Goal: Task Accomplishment & Management: Use online tool/utility

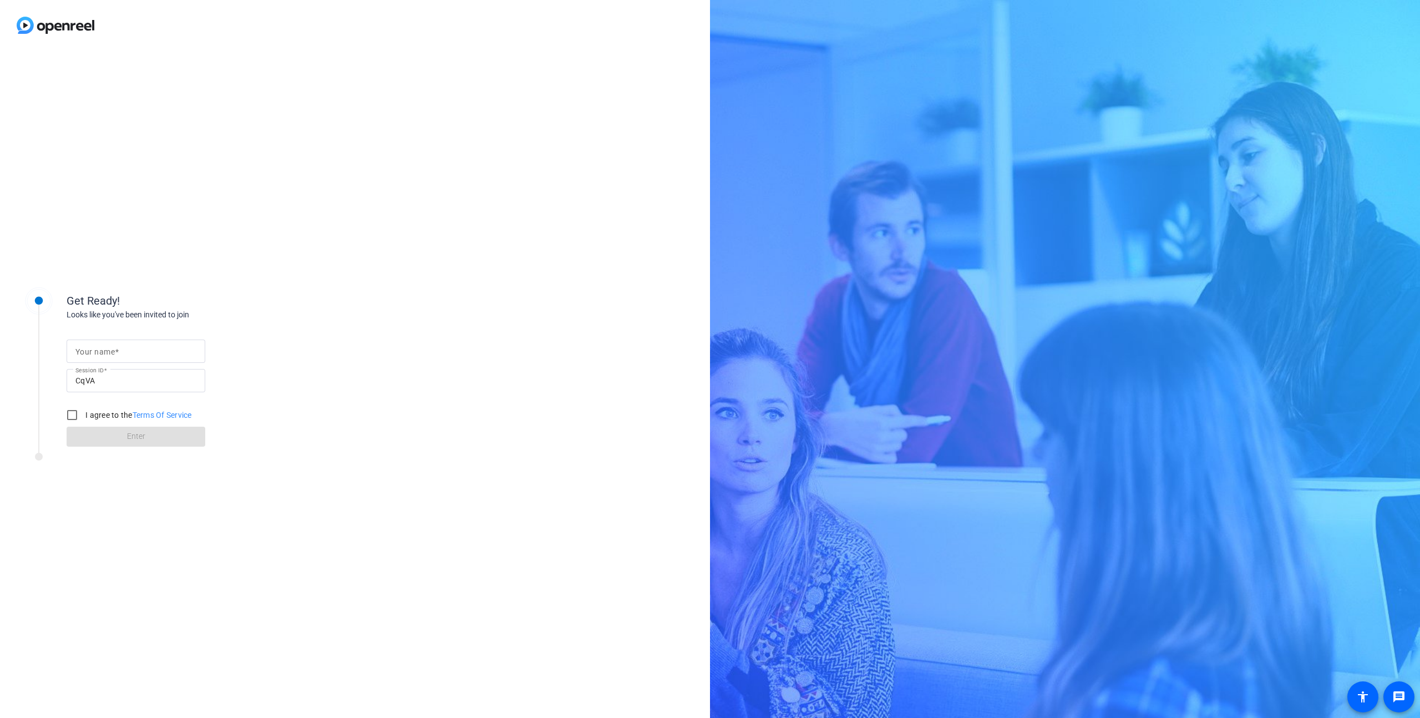
click at [98, 351] on mat-label "Your name" at bounding box center [94, 351] width 39 height 9
click at [98, 351] on input "Your name" at bounding box center [135, 350] width 121 height 13
type input "[PERSON_NAME]"
click at [79, 416] on input "I agree to the Terms Of Service" at bounding box center [72, 415] width 22 height 22
checkbox input "true"
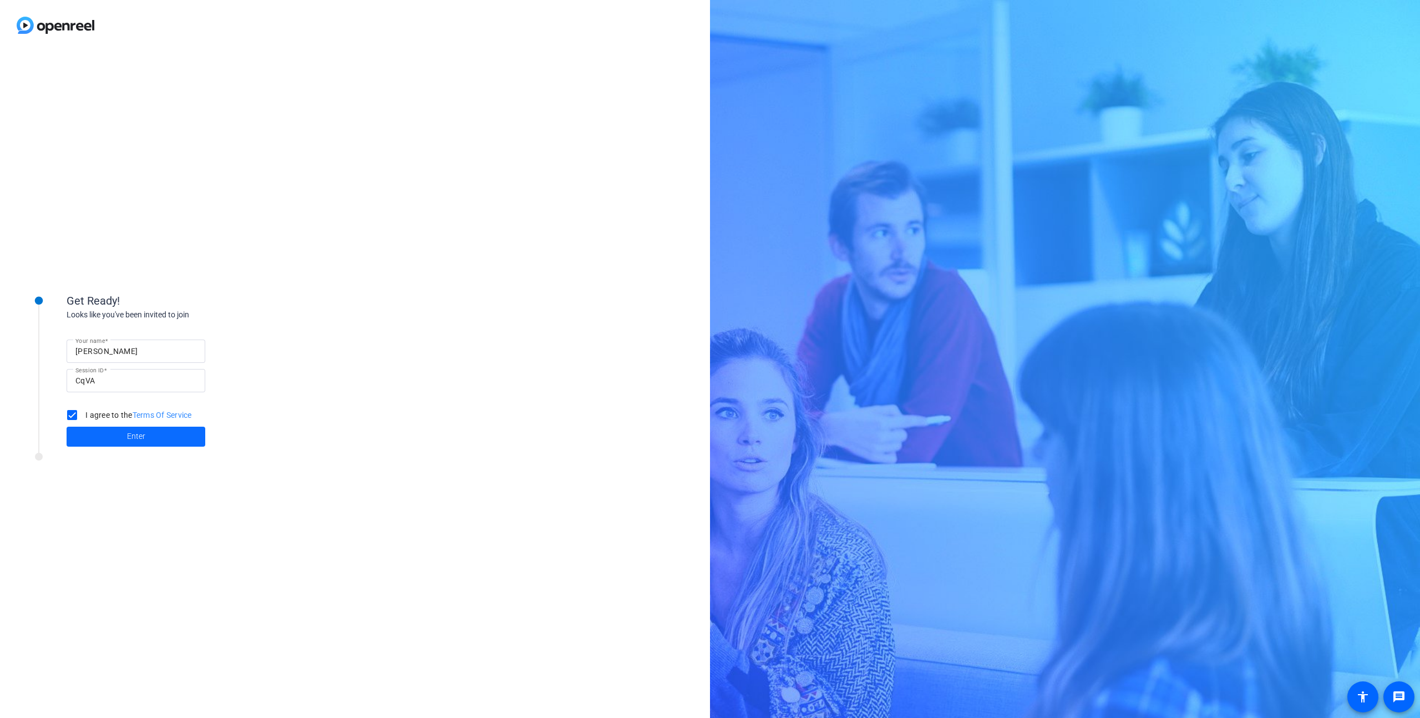
click at [123, 434] on span at bounding box center [136, 436] width 139 height 27
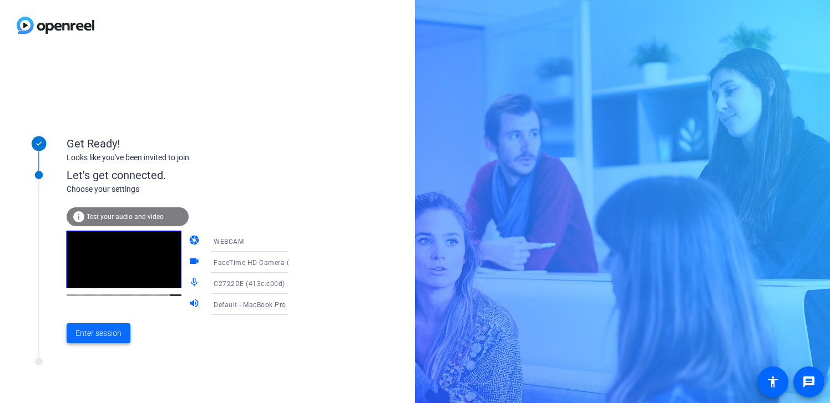
click at [101, 333] on span "Enter session" at bounding box center [98, 334] width 46 height 12
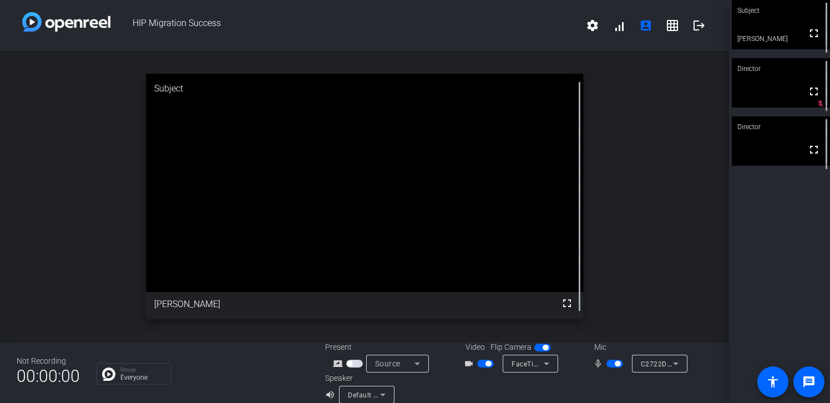
click at [393, 8] on div "HIP Migration Success settings signal_cellular_alt account_box grid_on logout" at bounding box center [364, 25] width 729 height 51
click at [607, 362] on span "button" at bounding box center [614, 364] width 17 height 8
click at [613, 363] on span "button" at bounding box center [614, 364] width 17 height 8
click at [483, 364] on span "button" at bounding box center [485, 364] width 17 height 8
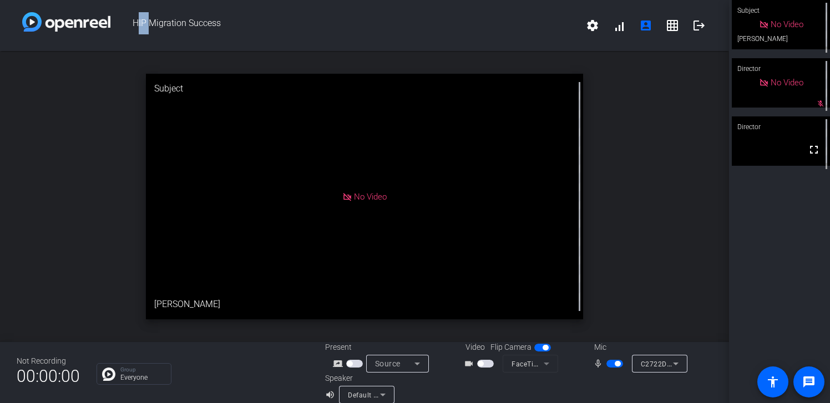
click at [483, 364] on span "button" at bounding box center [481, 364] width 6 height 6
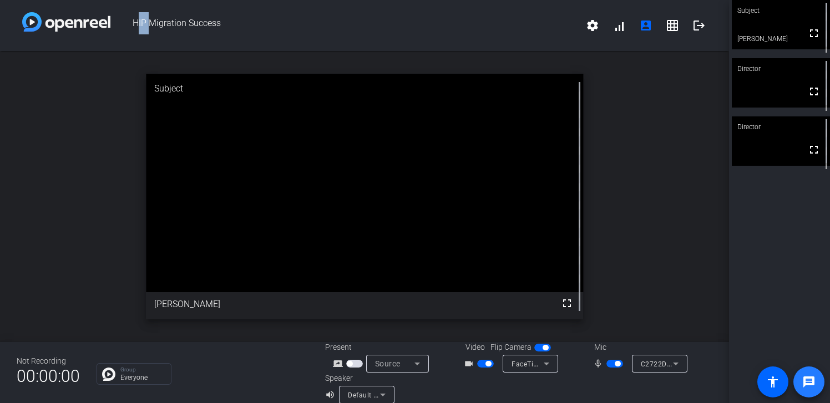
click at [810, 375] on mat-icon "message" at bounding box center [808, 381] width 13 height 13
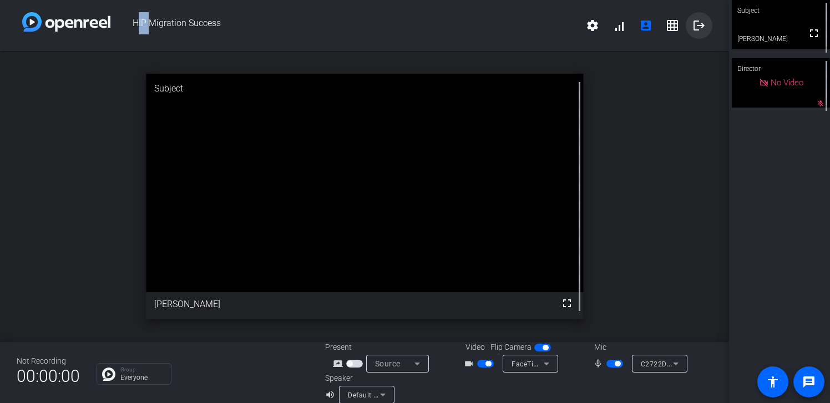
click at [698, 26] on mat-icon "logout" at bounding box center [698, 25] width 13 height 13
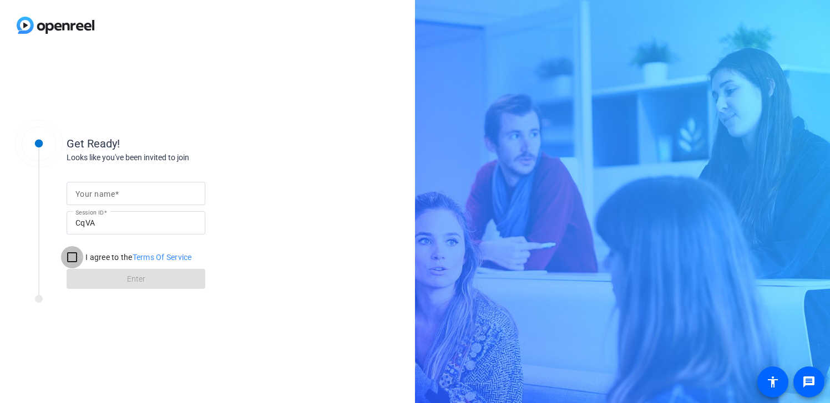
click at [75, 259] on input "I agree to the Terms Of Service" at bounding box center [72, 257] width 22 height 22
checkbox input "true"
click at [143, 310] on div "Get Ready! Looks like you've been invited to join Your name Session ID CqVA I a…" at bounding box center [149, 227] width 277 height 222
click at [149, 282] on form "Your name Session ID CqVA I agree to the Terms Of Service Enter" at bounding box center [136, 232] width 139 height 113
click at [115, 195] on span at bounding box center [117, 194] width 4 height 9
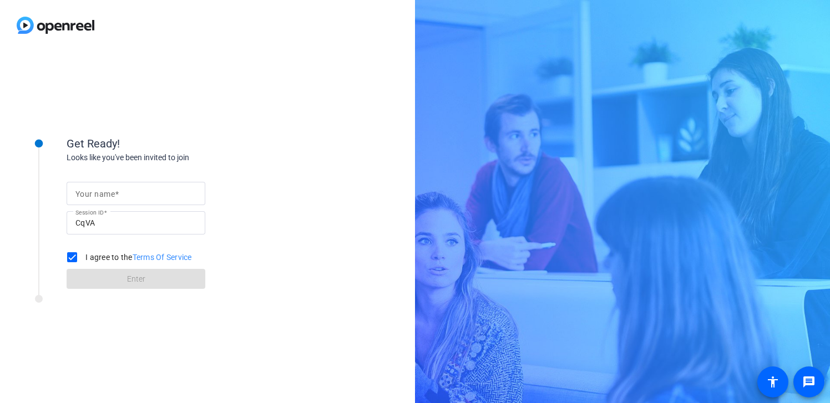
click at [115, 195] on input "Your name" at bounding box center [135, 193] width 121 height 13
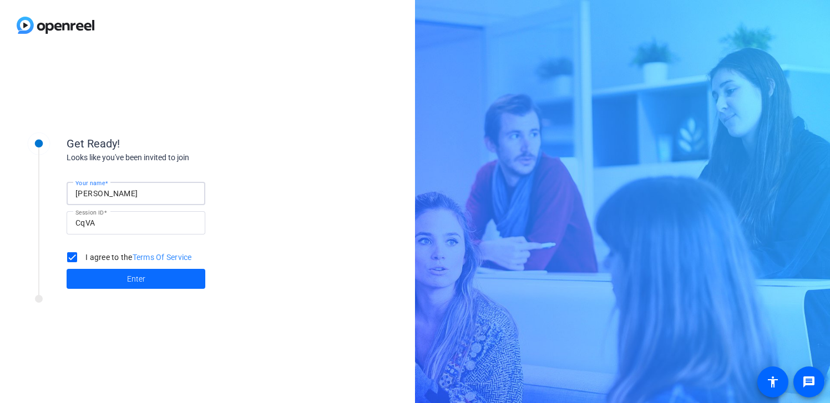
type input "[PERSON_NAME]"
click at [111, 278] on span at bounding box center [136, 279] width 139 height 27
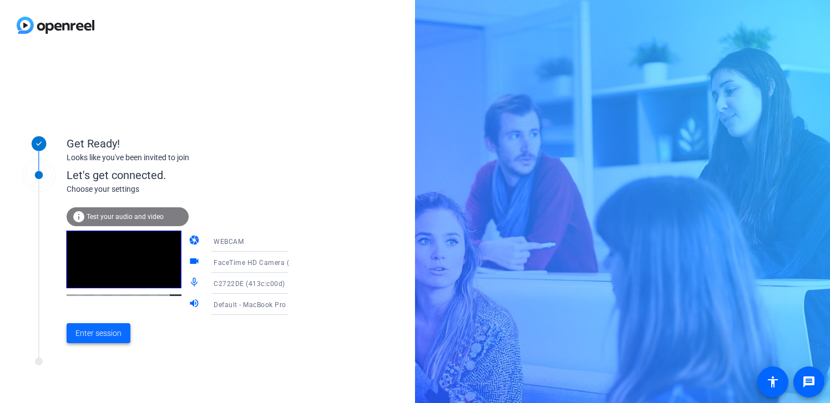
click at [101, 332] on span "Enter session" at bounding box center [98, 334] width 46 height 12
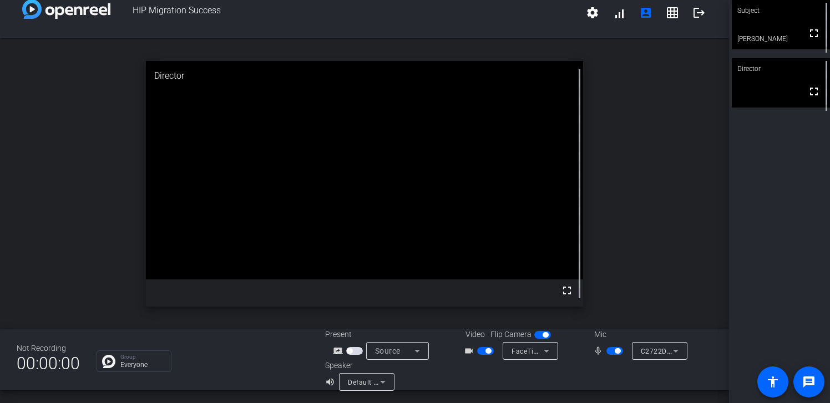
scroll to position [13, 0]
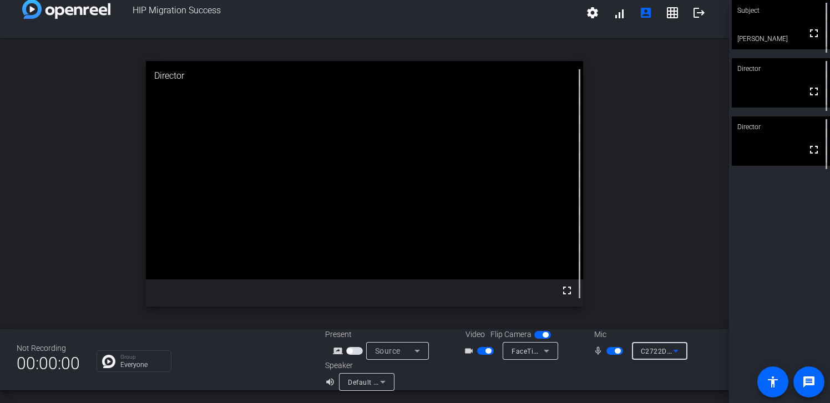
click at [676, 352] on icon at bounding box center [676, 351] width 6 height 3
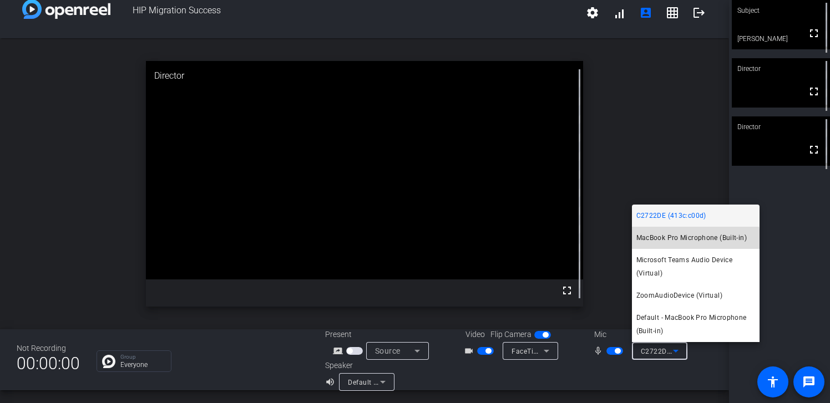
click at [690, 241] on span "MacBook Pro Microphone (Built-in)" at bounding box center [691, 237] width 110 height 13
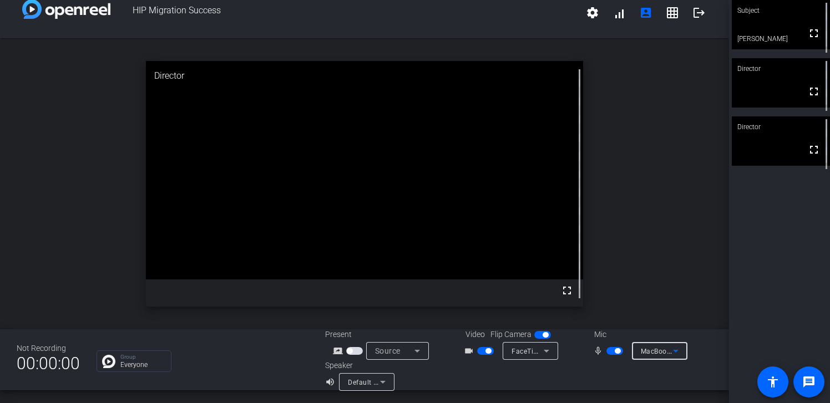
click at [607, 349] on span "button" at bounding box center [614, 351] width 17 height 8
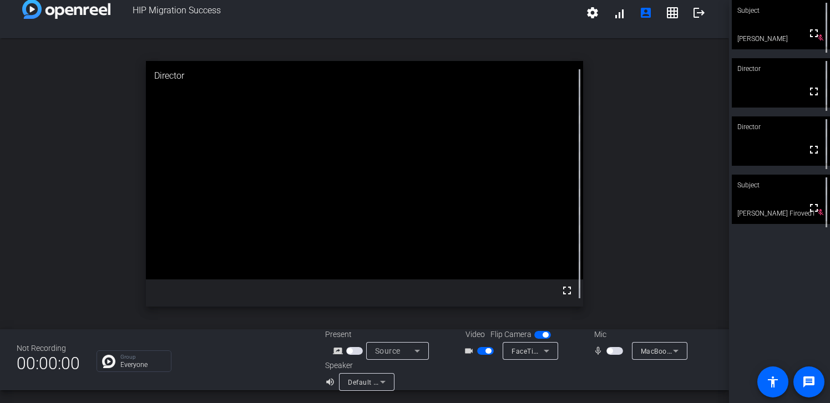
click at [618, 356] on mat-slide-toggle at bounding box center [615, 351] width 19 height 12
click at [616, 349] on span "button" at bounding box center [614, 351] width 17 height 8
click at [616, 349] on span "button" at bounding box center [618, 351] width 6 height 6
click at [618, 354] on span "button" at bounding box center [614, 351] width 17 height 8
click at [696, 10] on mat-icon "logout" at bounding box center [698, 12] width 13 height 13
